Goal: Task Accomplishment & Management: Manage account settings

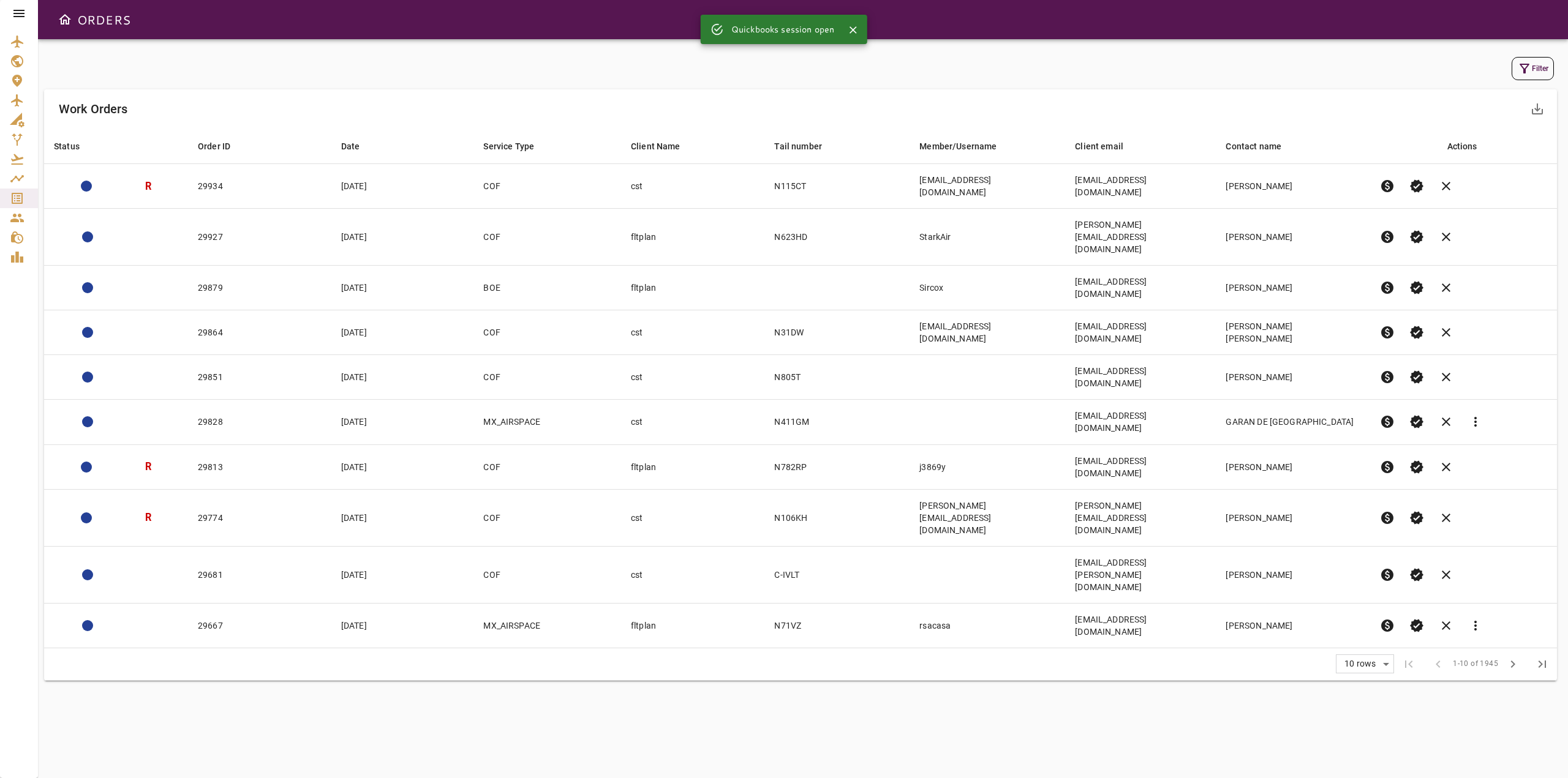
click at [21, 13] on icon at bounding box center [18, 13] width 11 height 7
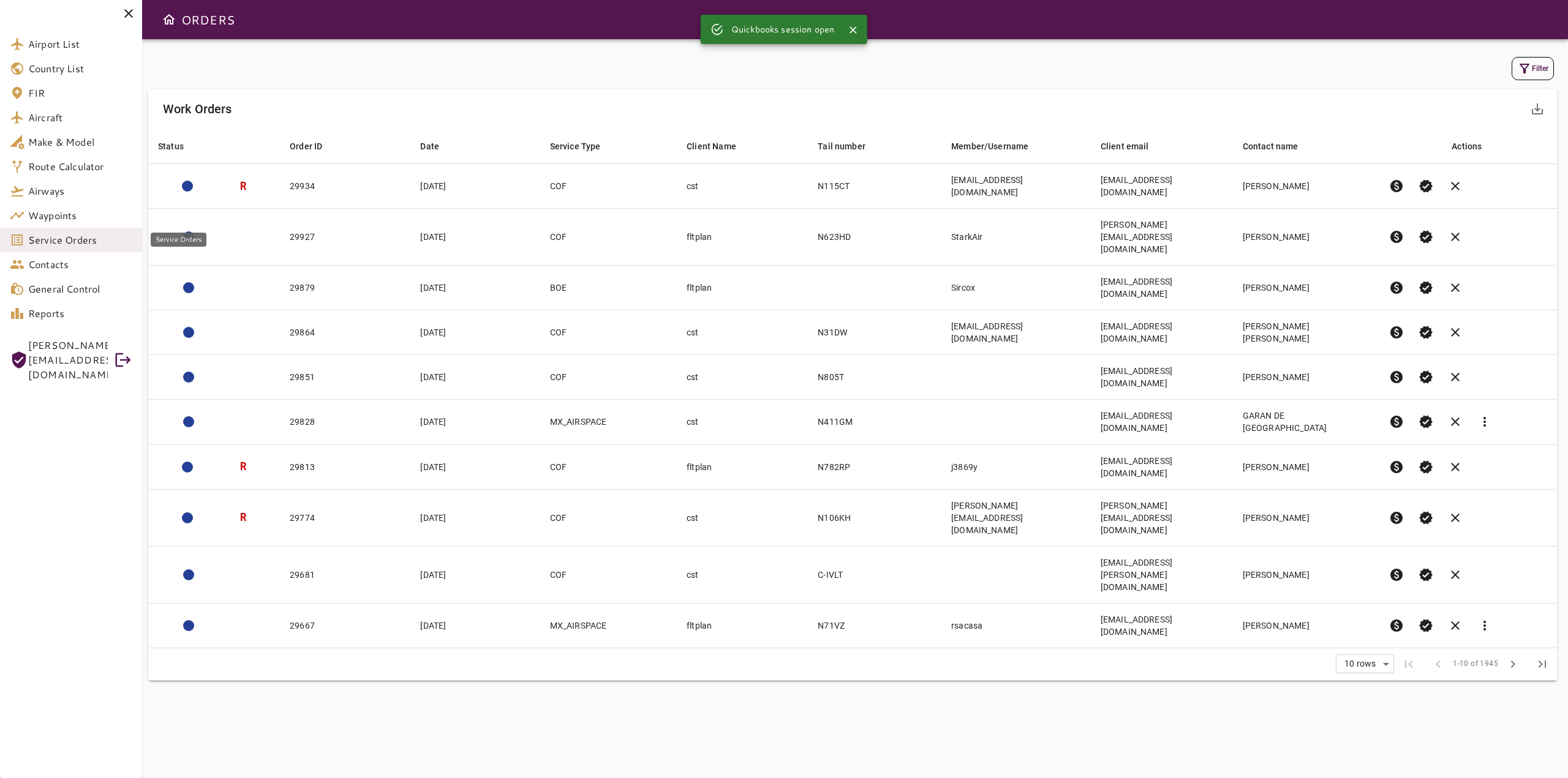
click at [69, 244] on span "Service Orders" at bounding box center [81, 240] width 104 height 15
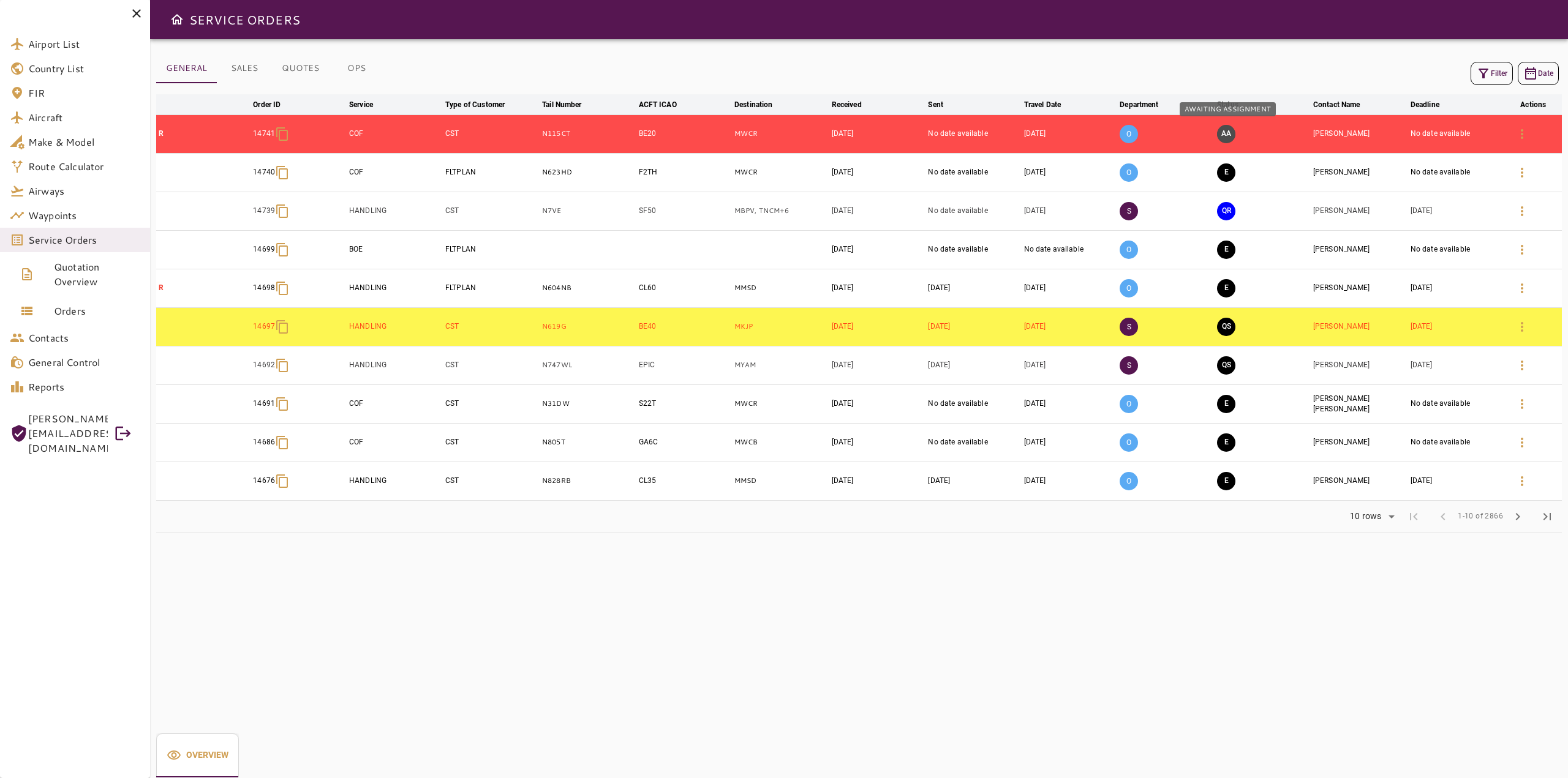
click at [1225, 131] on button "AA" at bounding box center [1227, 134] width 18 height 18
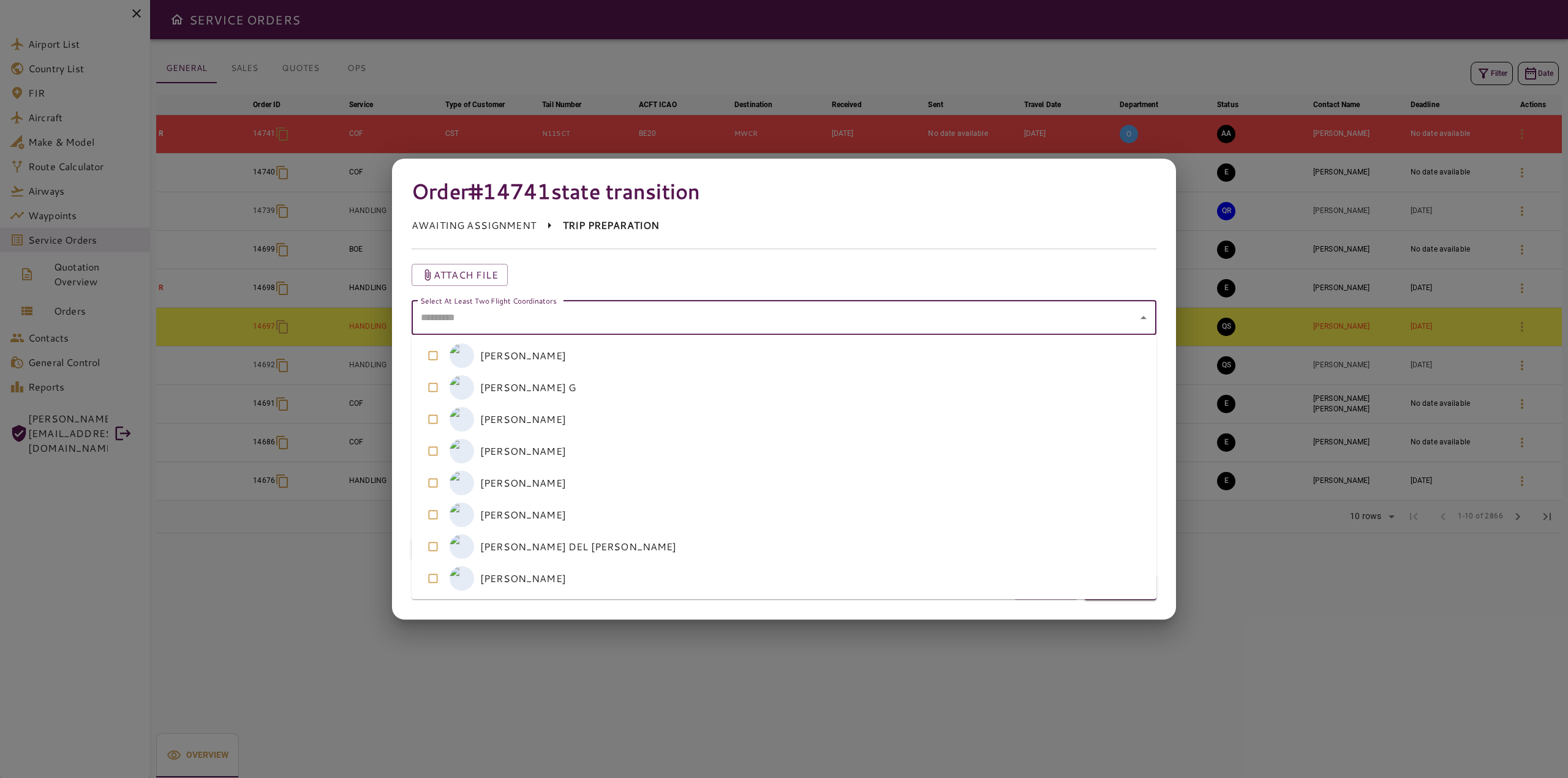
click at [539, 313] on coordinators "Select At Least Two Flight Coordinators" at bounding box center [775, 317] width 716 height 23
click at [486, 482] on coordinators-option-4 "M [PERSON_NAME]" at bounding box center [784, 483] width 745 height 32
click at [531, 513] on coordinators-option-5 "A [PERSON_NAME]" at bounding box center [784, 515] width 745 height 32
click at [893, 267] on div "Attach file" at bounding box center [784, 275] width 745 height 22
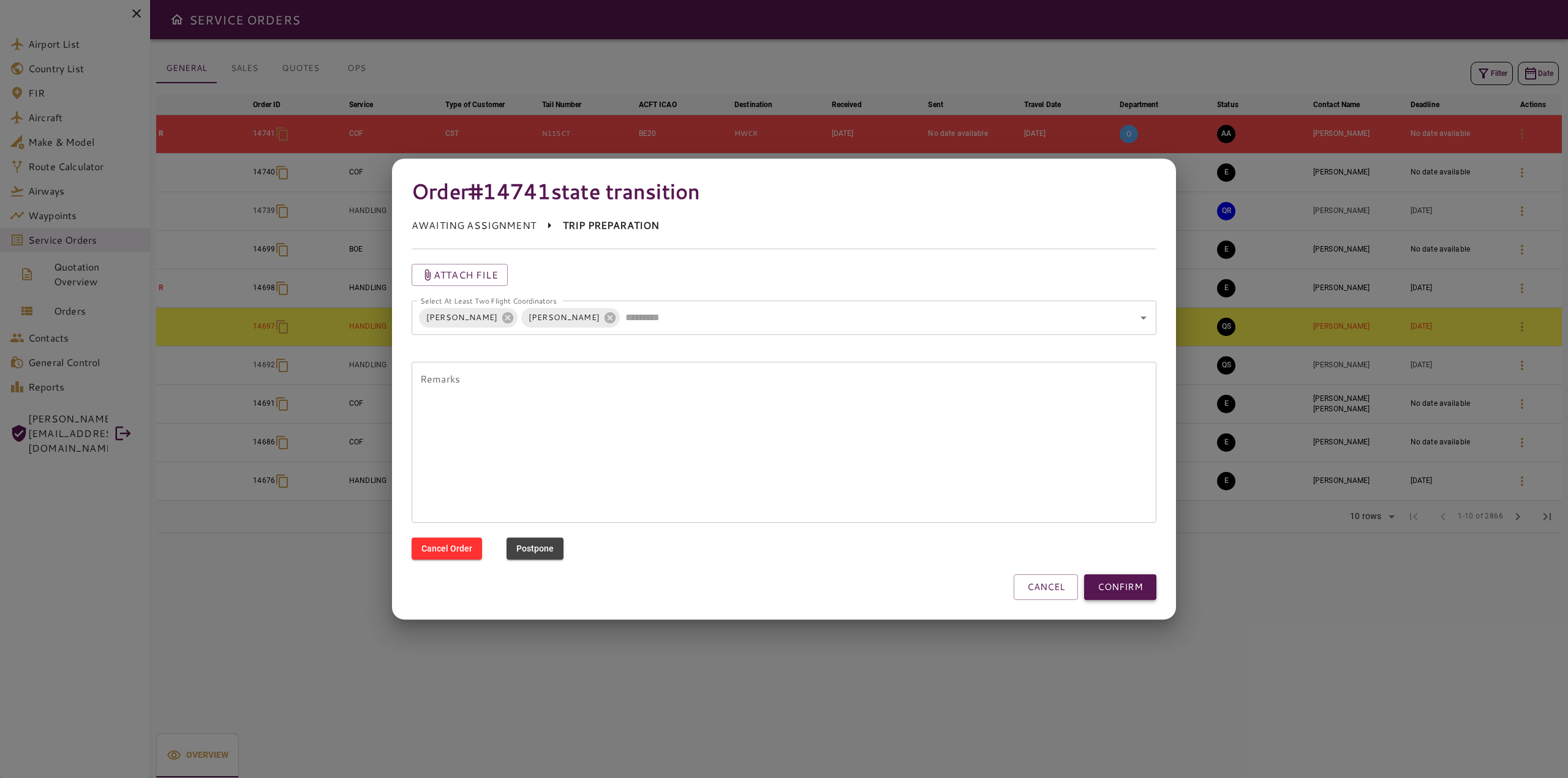
click at [1107, 585] on button "CONFIRM" at bounding box center [1120, 587] width 72 height 26
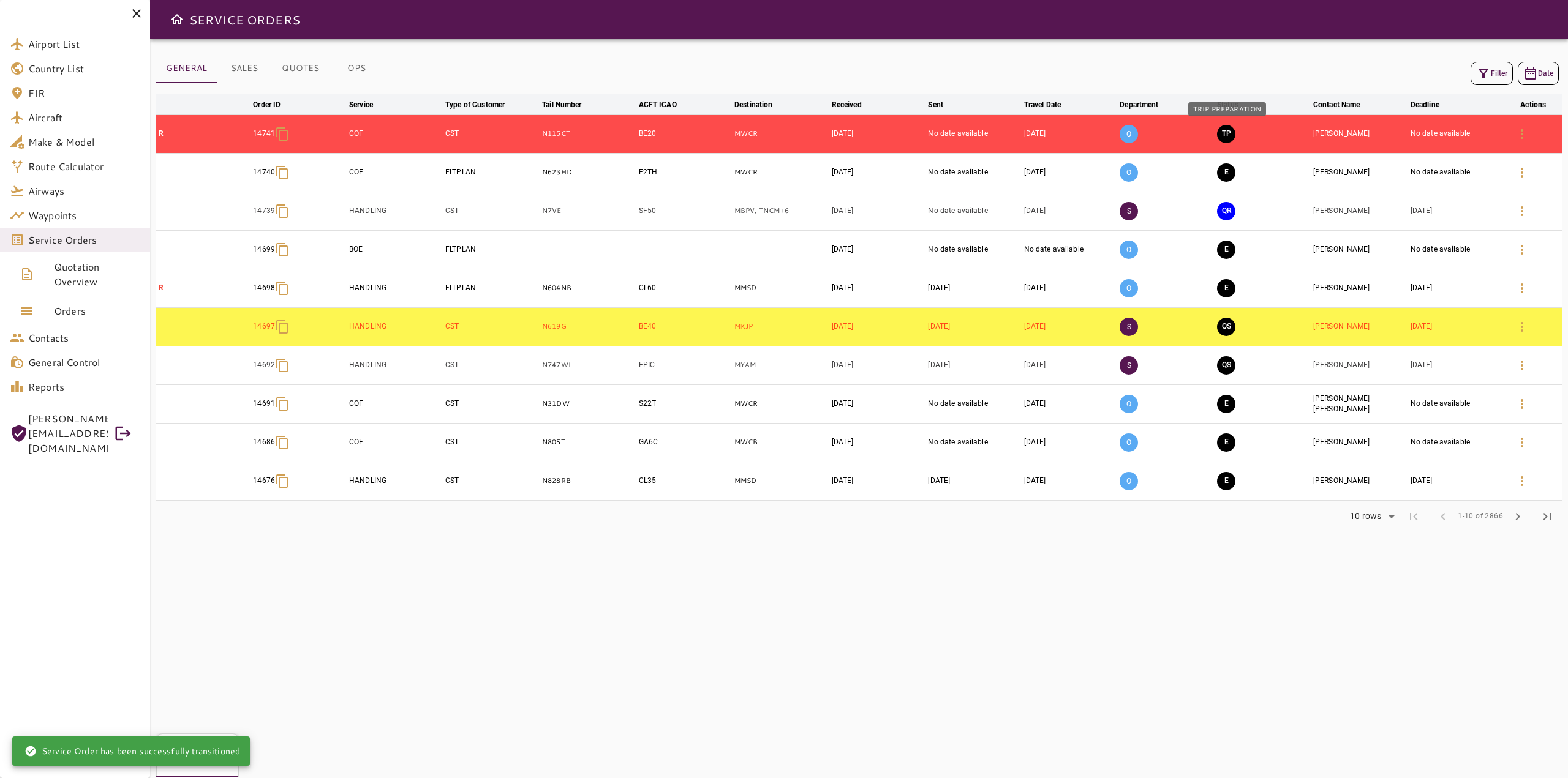
click at [1229, 135] on button "TP" at bounding box center [1227, 134] width 18 height 18
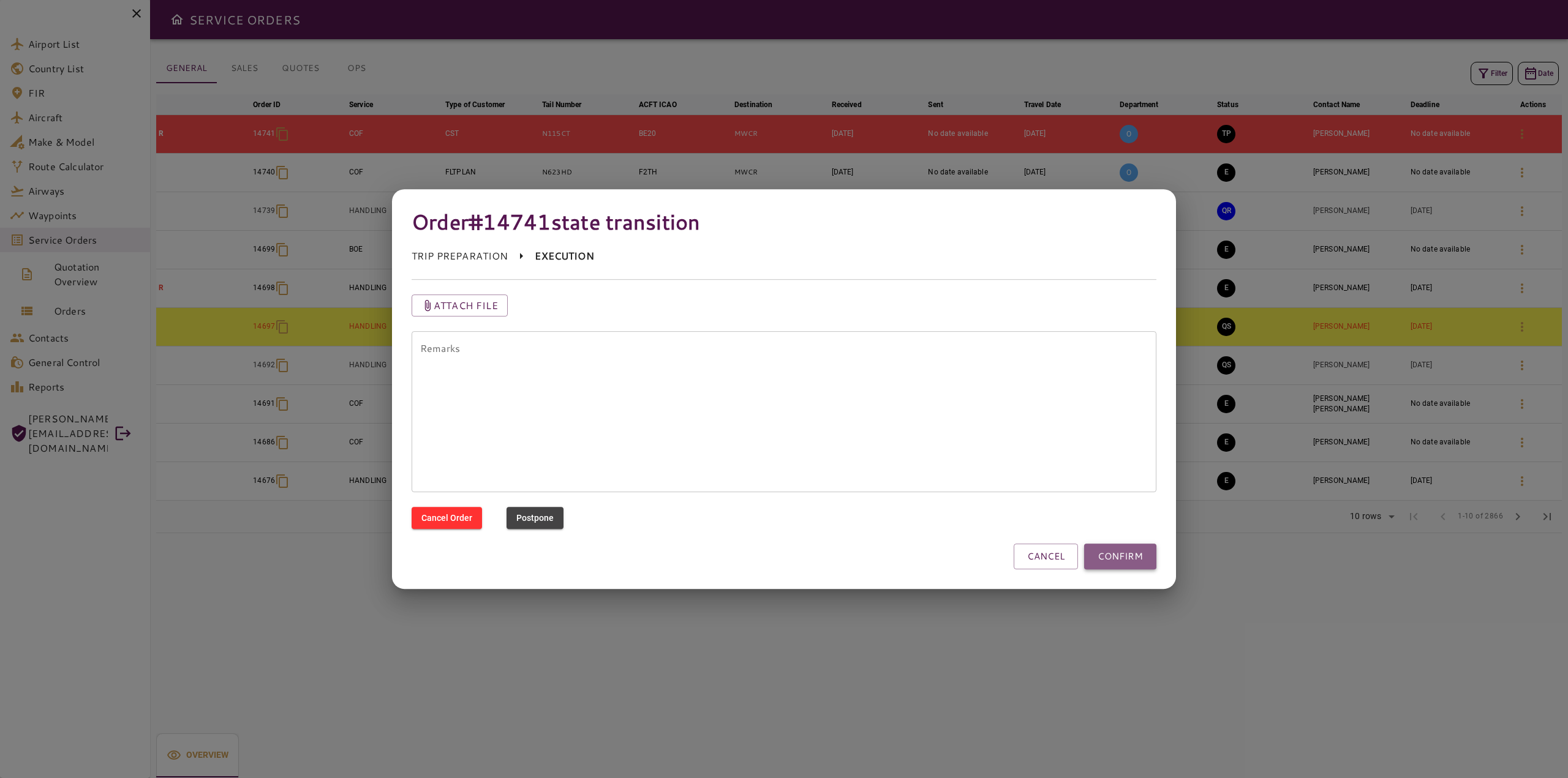
click at [1124, 557] on button "CONFIRM" at bounding box center [1120, 556] width 72 height 26
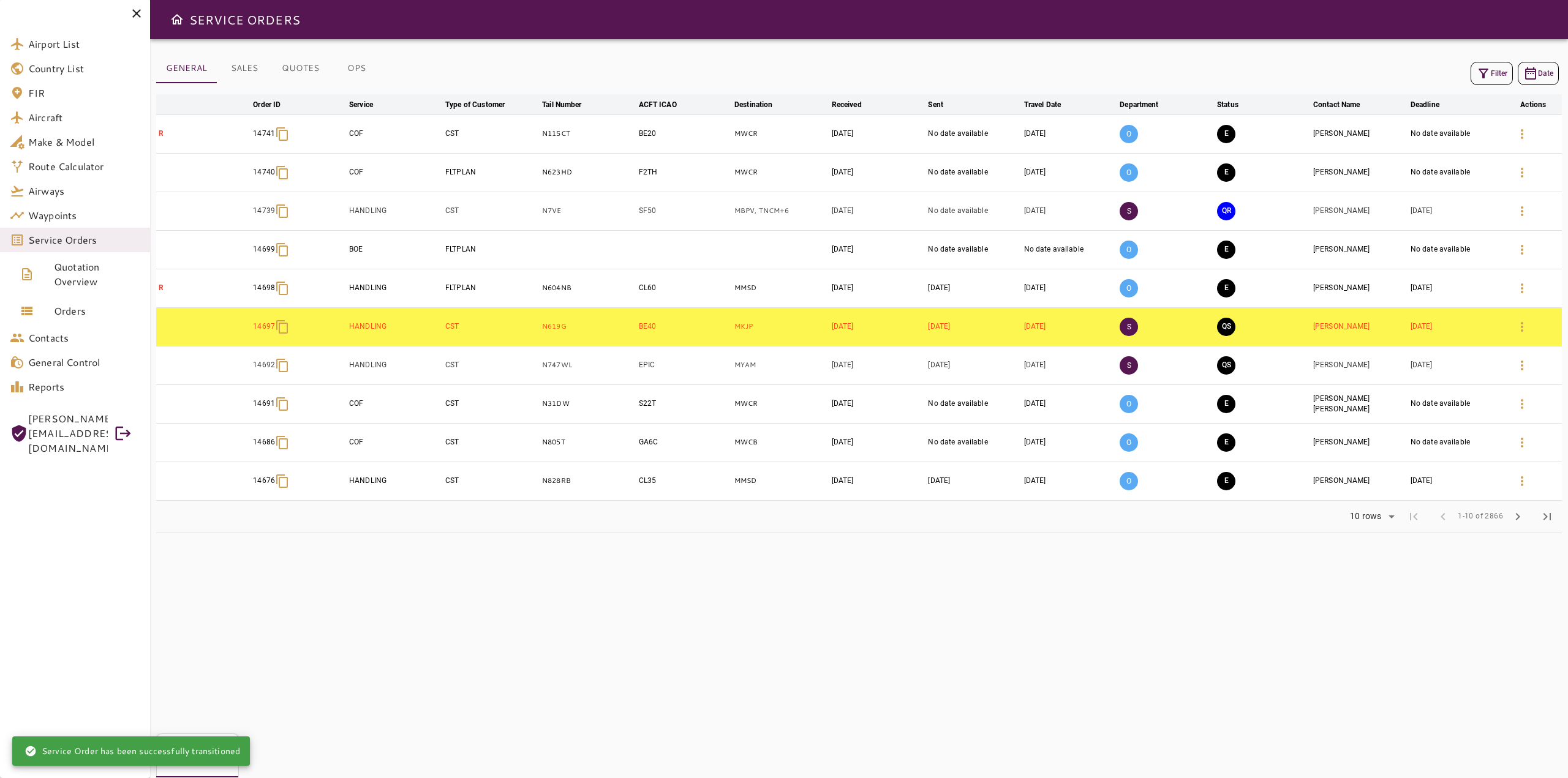
click at [1058, 657] on div "GENERAL SALES QUOTES OPS Filter Date arrow_downward Order ID arrow_downward Ser…" at bounding box center [859, 408] width 1418 height 739
